Goal: Information Seeking & Learning: Learn about a topic

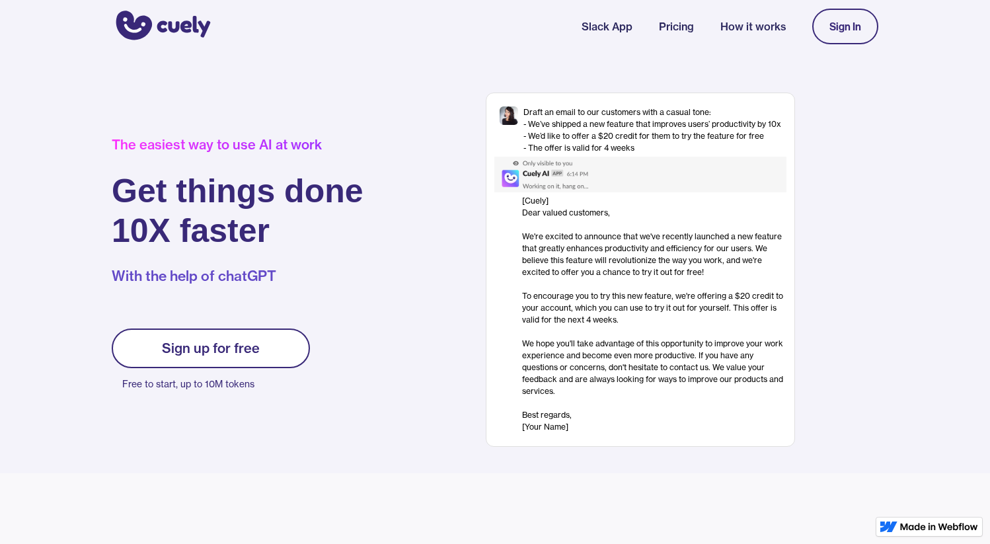
click at [763, 30] on link "How it works" at bounding box center [752, 27] width 65 height 16
click at [656, 22] on nav "Slack App Pricing How it works Sign In" at bounding box center [730, 26] width 297 height 49
click at [660, 24] on link "Pricing" at bounding box center [676, 27] width 35 height 16
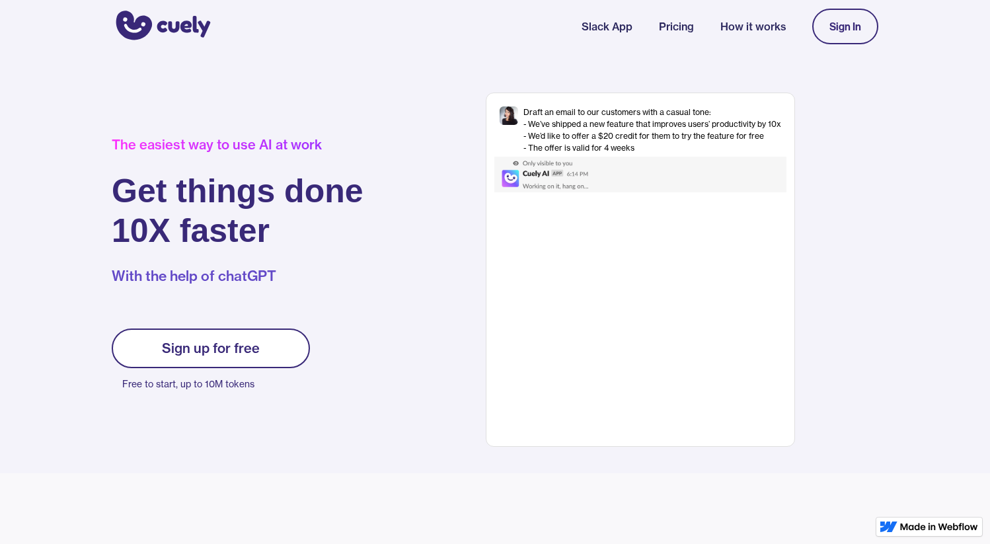
click at [675, 26] on link "Pricing" at bounding box center [676, 27] width 35 height 16
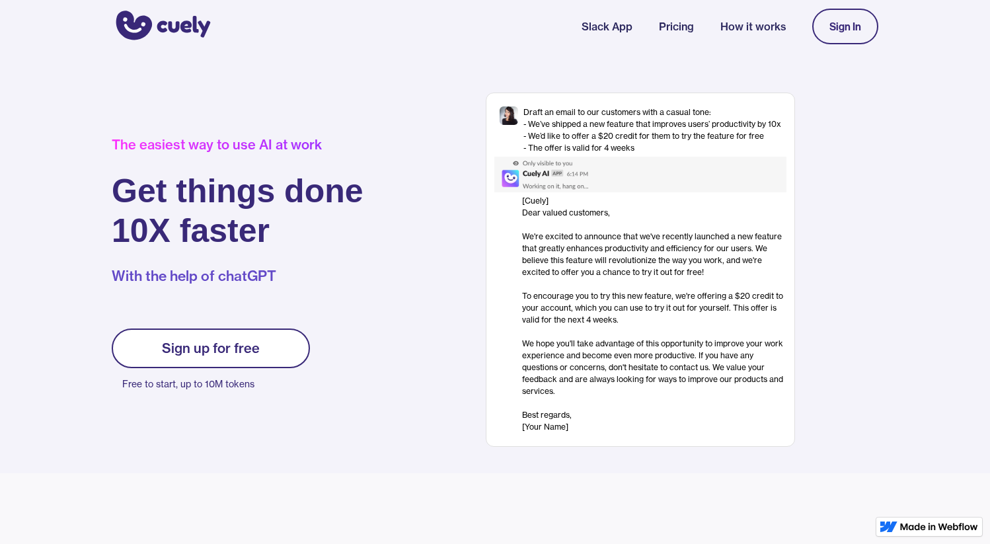
click at [608, 15] on nav "Slack App Pricing How it works Sign In" at bounding box center [730, 26] width 297 height 49
click at [609, 26] on link "Slack App" at bounding box center [607, 27] width 51 height 16
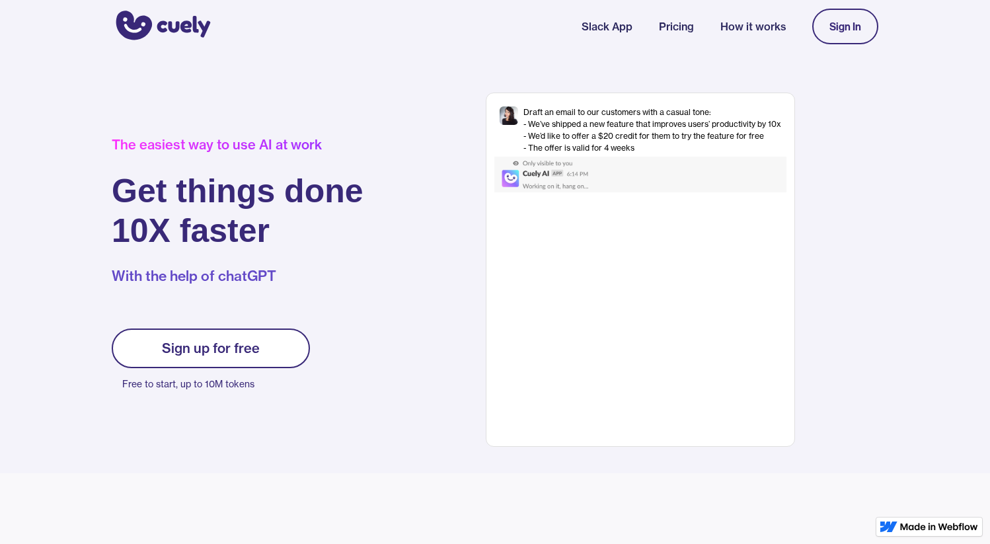
click at [154, 22] on img "home" at bounding box center [161, 27] width 99 height 36
